Goal: Transaction & Acquisition: Purchase product/service

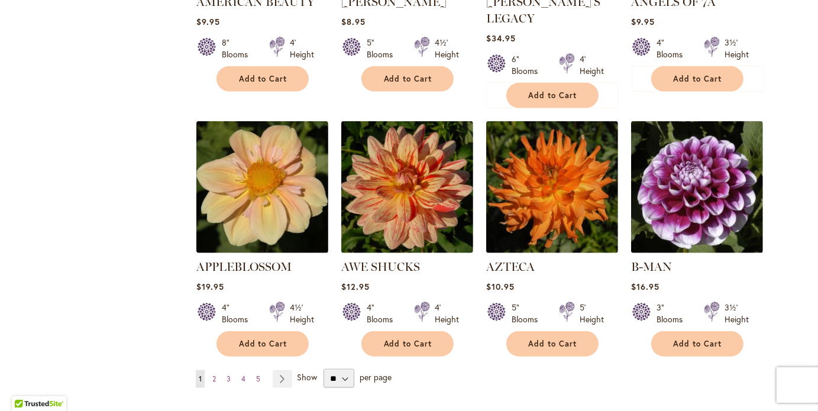
scroll to position [994, 0]
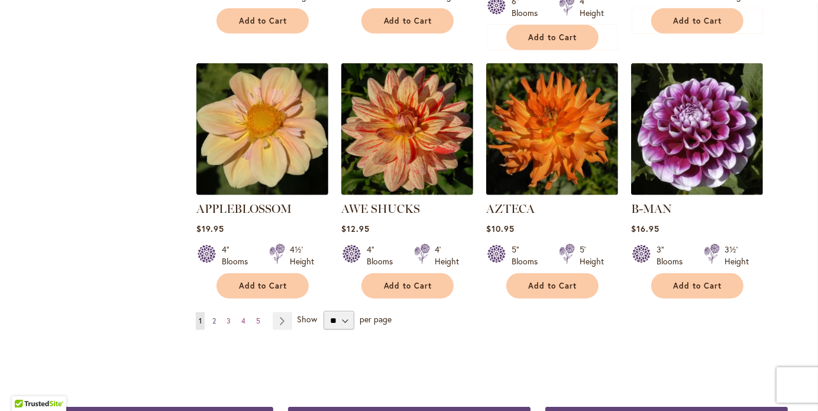
click at [212, 317] on span "2" at bounding box center [214, 321] width 4 height 9
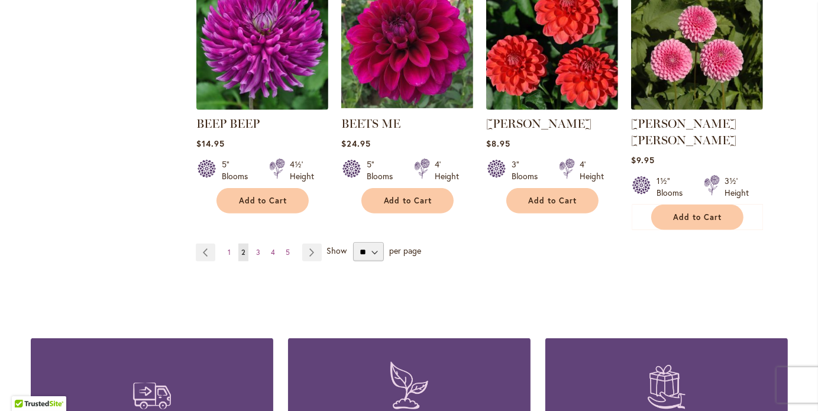
scroll to position [1089, 0]
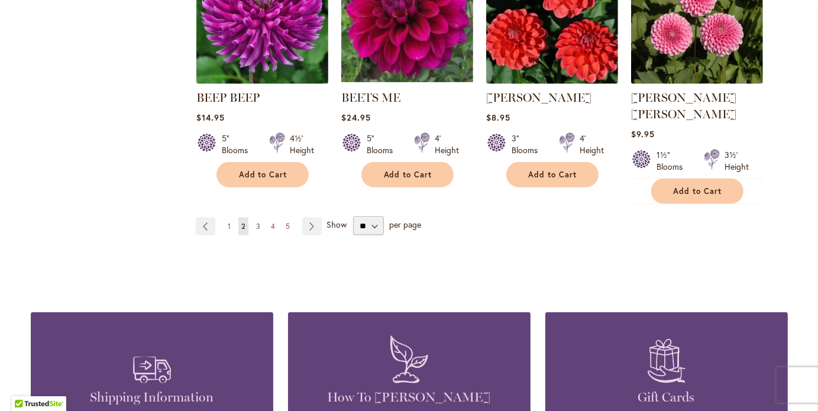
click at [256, 222] on span "3" at bounding box center [258, 226] width 4 height 9
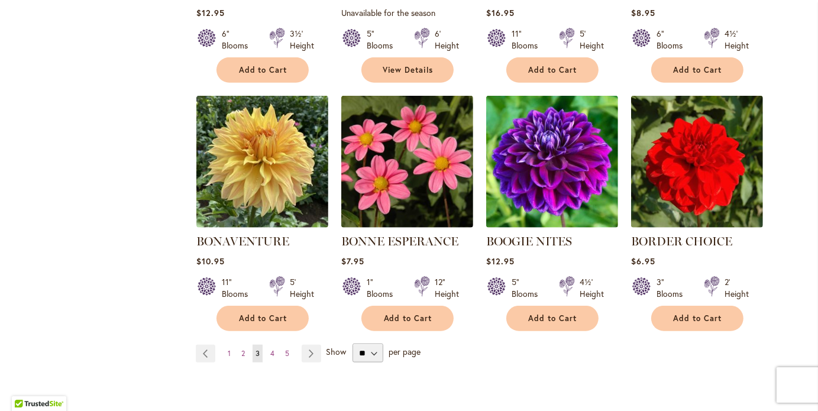
scroll to position [947, 0]
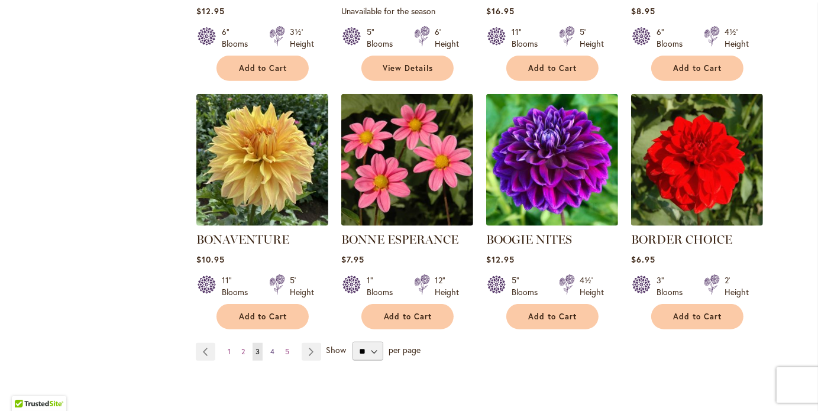
click at [270, 350] on link "Page 4" at bounding box center [272, 352] width 10 height 18
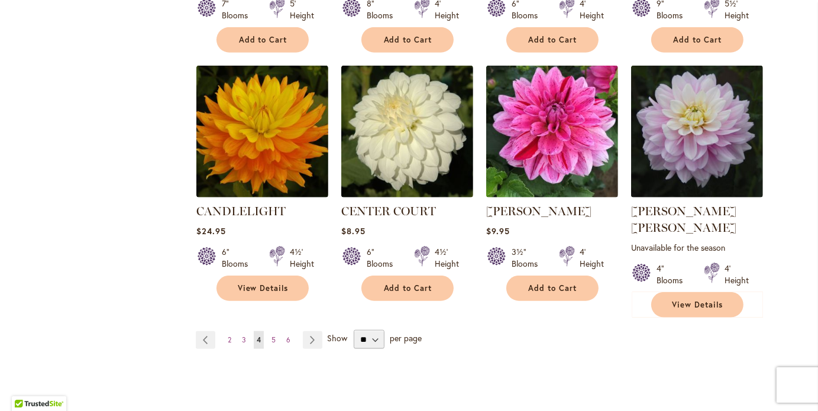
scroll to position [994, 0]
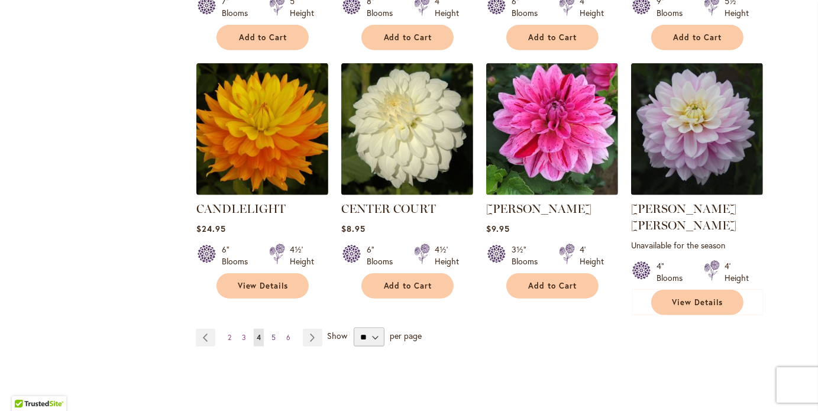
click at [272, 333] on span "5" at bounding box center [274, 337] width 4 height 9
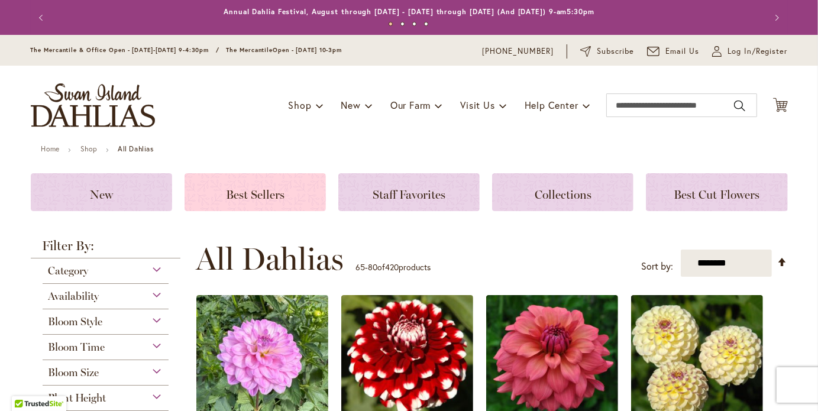
click at [260, 191] on span "Best Sellers" at bounding box center [255, 195] width 59 height 14
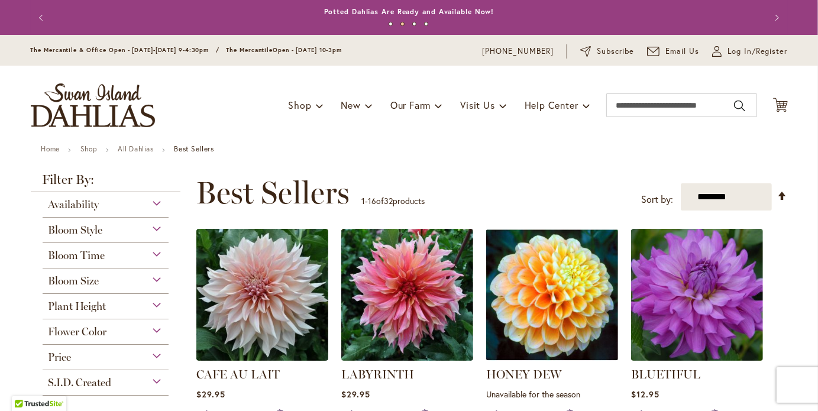
click at [153, 228] on div "Bloom Style" at bounding box center [106, 227] width 127 height 19
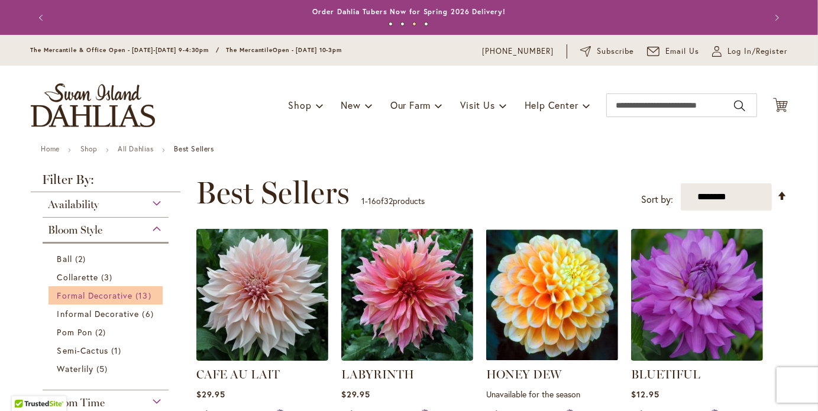
click at [61, 296] on span "Formal Decorative" at bounding box center [95, 295] width 76 height 11
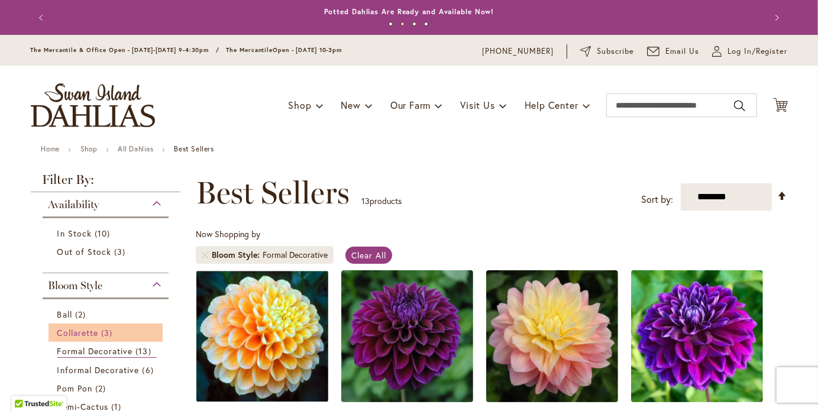
click at [69, 332] on span "Collarette" at bounding box center [77, 332] width 41 height 11
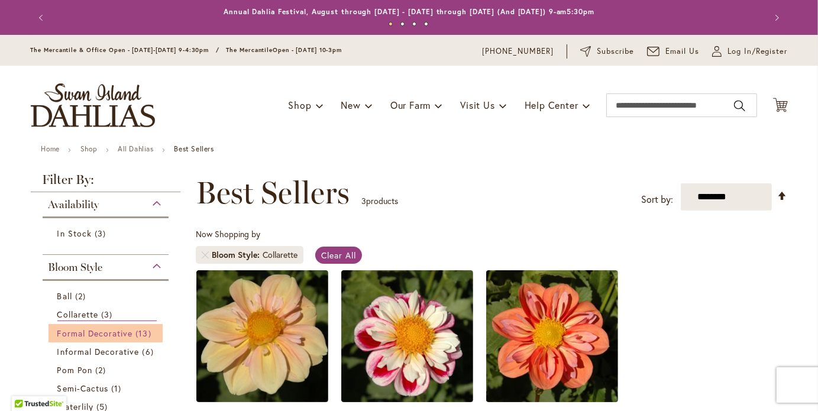
click at [63, 331] on span "Formal Decorative" at bounding box center [95, 333] width 76 height 11
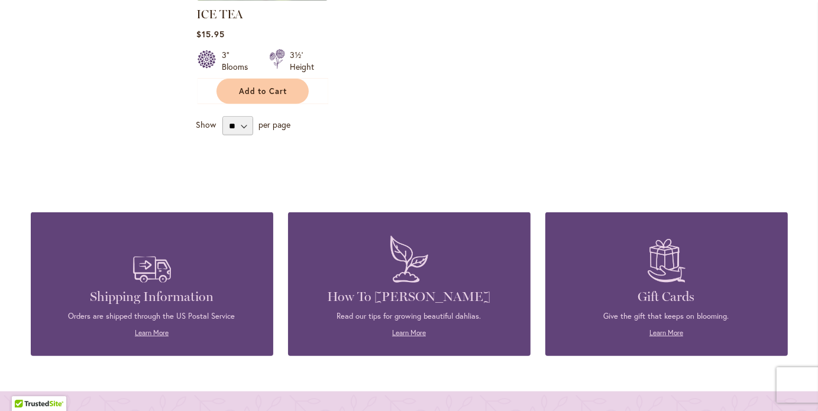
scroll to position [1183, 0]
